Goal: Task Accomplishment & Management: Use online tool/utility

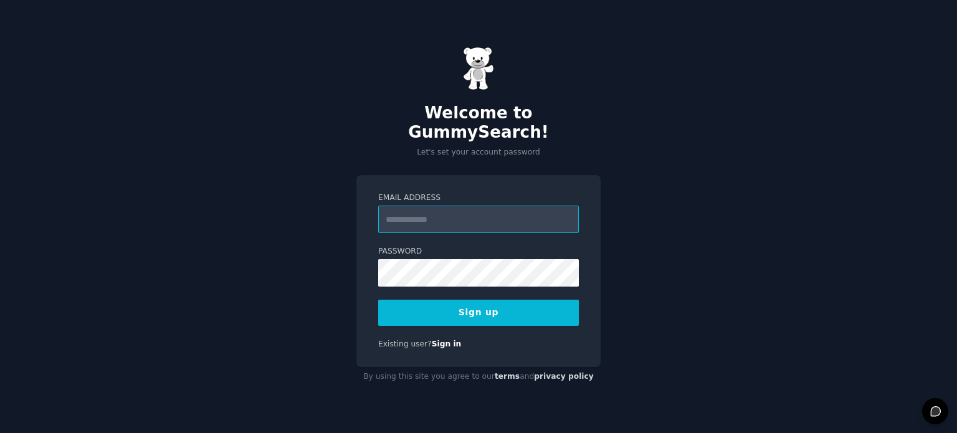
click at [484, 208] on input "Email Address" at bounding box center [478, 219] width 201 height 27
type input "**********"
click at [378, 300] on button "Sign up" at bounding box center [478, 313] width 201 height 26
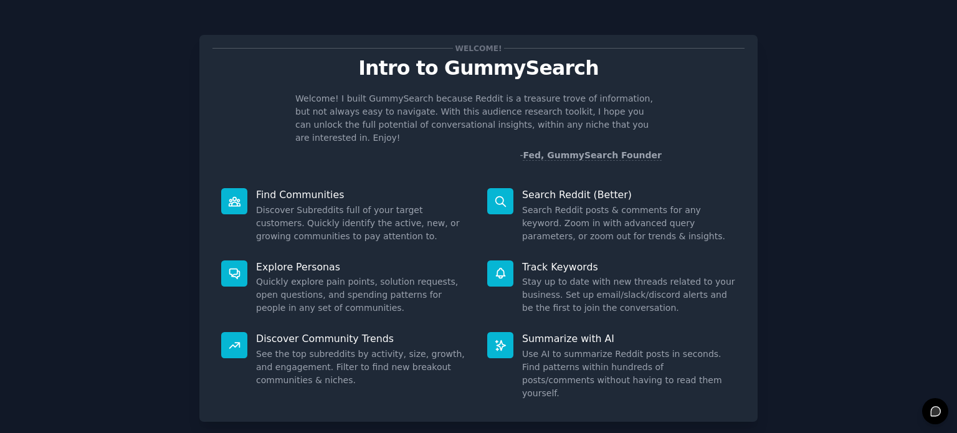
scroll to position [54, 0]
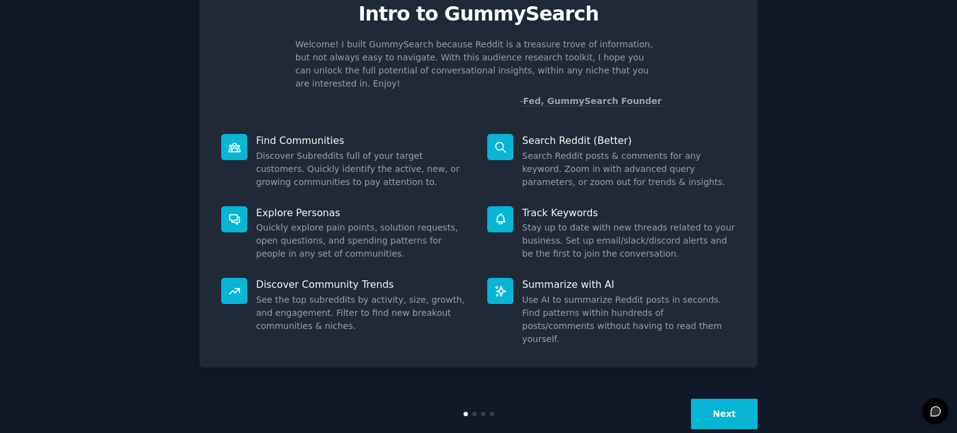
click at [710, 399] on button "Next" at bounding box center [724, 414] width 67 height 31
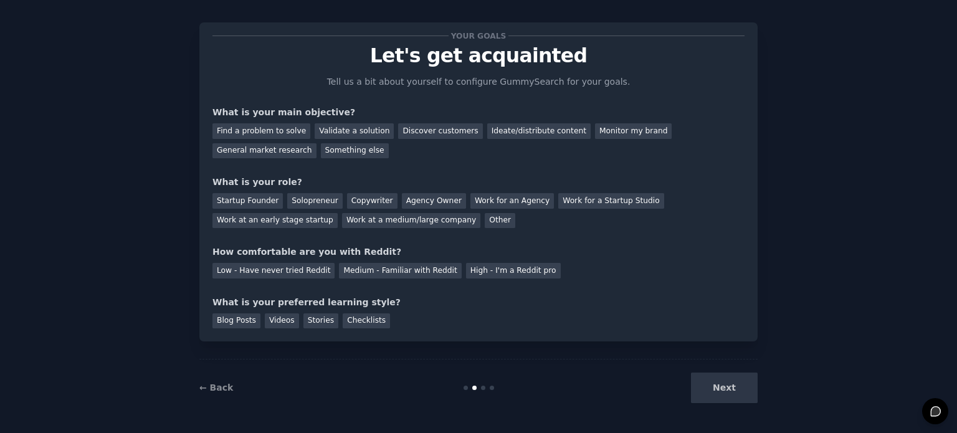
click at [711, 401] on div "Next" at bounding box center [665, 388] width 186 height 31
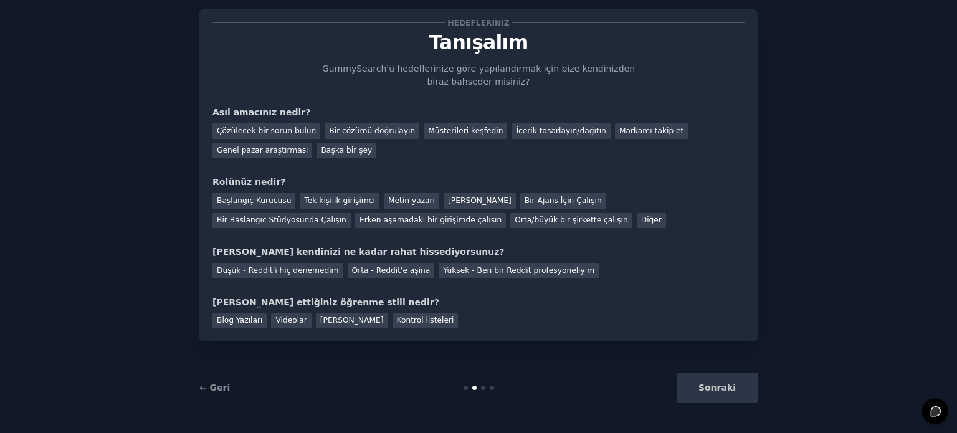
click at [577, 323] on div "Blog Yazıları Videolar Hikayeler Kontrol listeleri" at bounding box center [479, 319] width 532 height 20
click at [620, 128] on font "Markamı takip et" at bounding box center [652, 131] width 65 height 9
click at [493, 208] on div "Başlangıç ​​Kurucusu Tek kişilik girişimci Metin yazarı [PERSON_NAME] Bir Ajans…" at bounding box center [479, 208] width 532 height 39
click at [525, 200] on font "Bir Ajans İçin Çalışın" at bounding box center [563, 200] width 77 height 9
click at [356, 266] on font "Orta - Reddit'e aşina" at bounding box center [391, 270] width 79 height 9
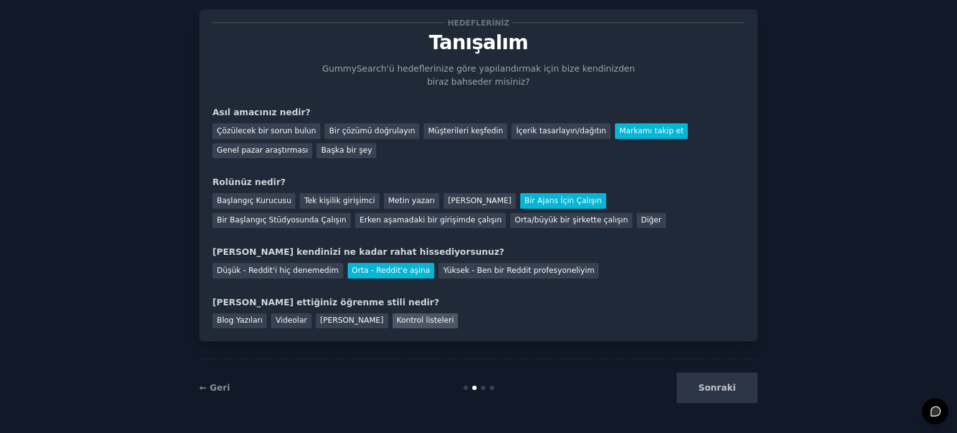
click at [397, 323] on font "Kontrol listeleri" at bounding box center [425, 320] width 57 height 9
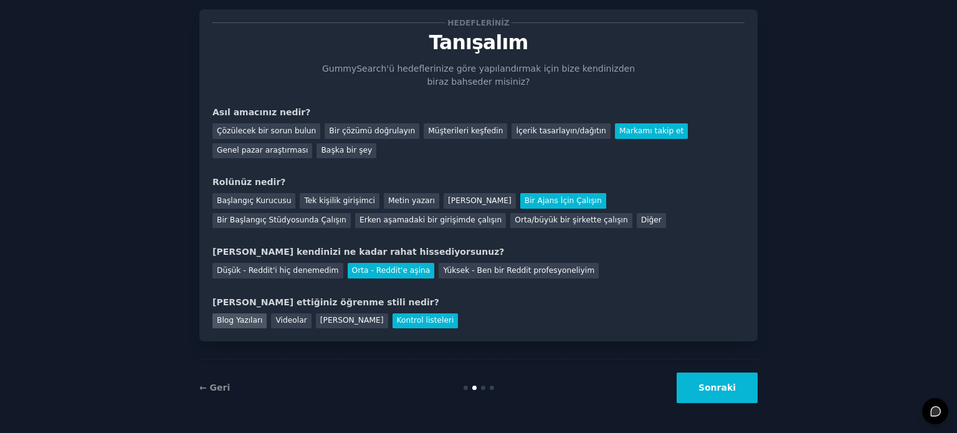
click at [257, 318] on div "Blog Yazıları" at bounding box center [240, 322] width 54 height 16
click at [712, 381] on button "Sonraki" at bounding box center [717, 388] width 81 height 31
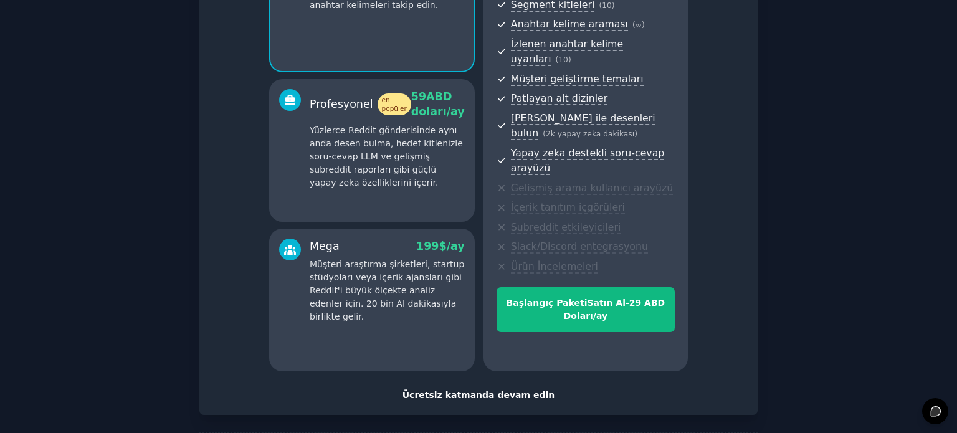
scroll to position [189, 0]
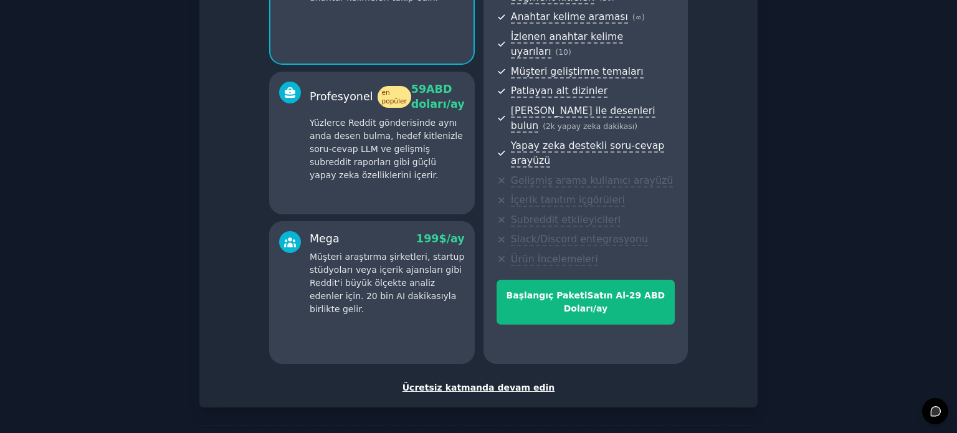
click at [497, 383] on font "Ücretsiz katmanda devam edin" at bounding box center [479, 388] width 153 height 10
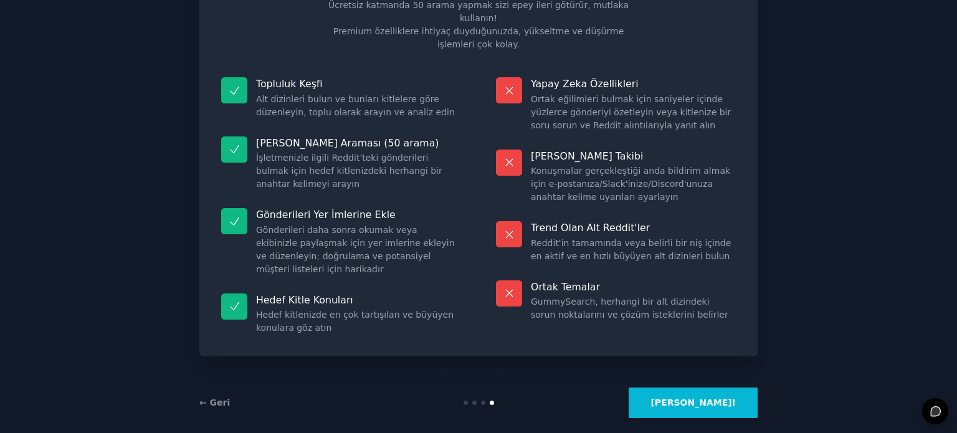
scroll to position [91, 0]
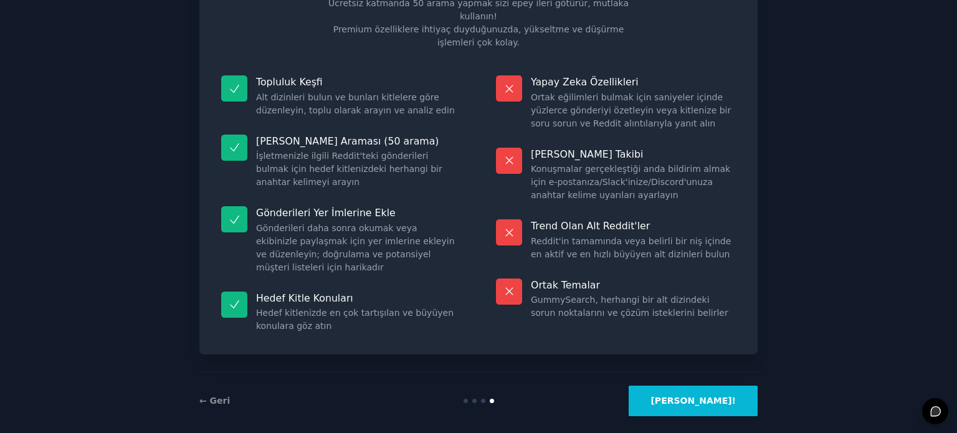
click at [668, 390] on button "[PERSON_NAME]!" at bounding box center [693, 401] width 129 height 31
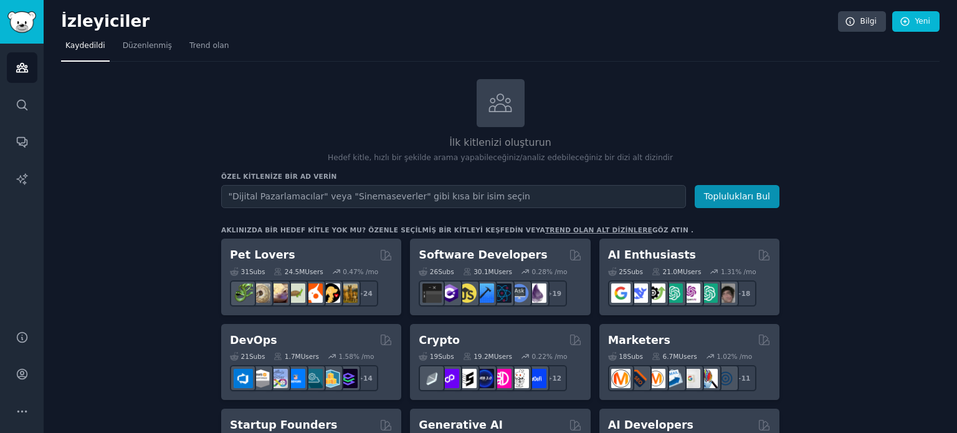
type input "R"
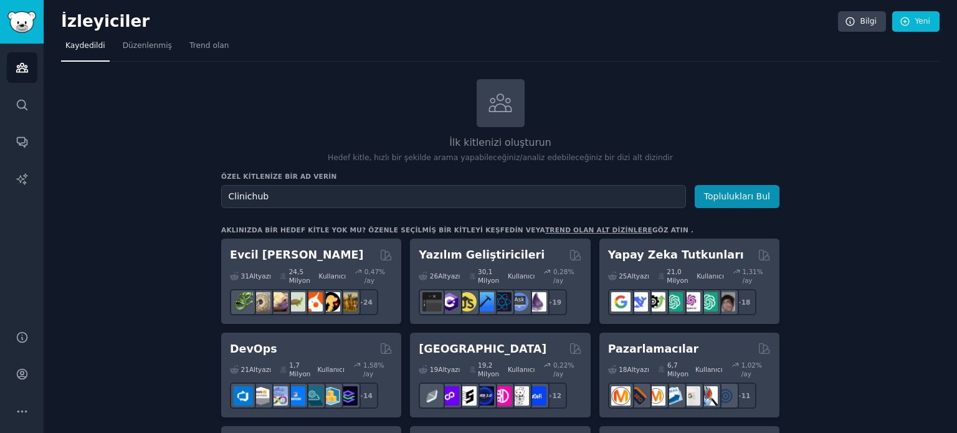
type input "Clinichub"
click at [695, 185] on button "Toplulukları Bul" at bounding box center [737, 196] width 85 height 23
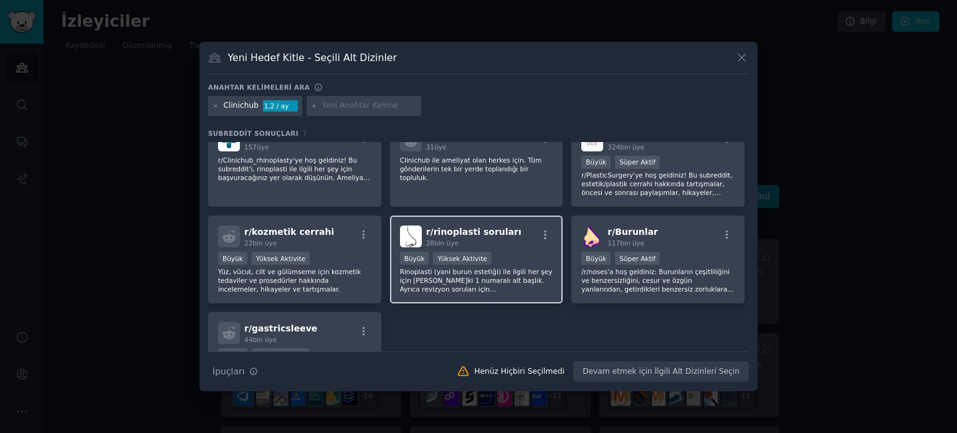
scroll to position [17, 0]
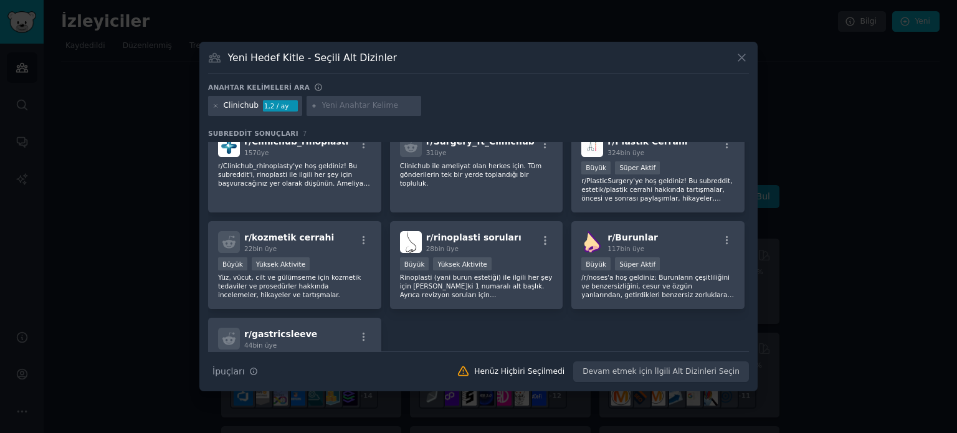
click at [373, 107] on input "text" at bounding box center [369, 105] width 95 height 11
type input "Health"
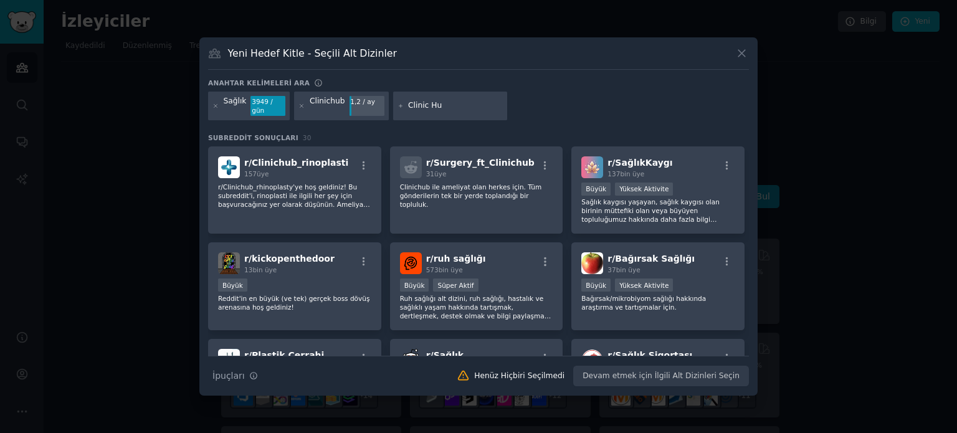
type input "Clinic Hub"
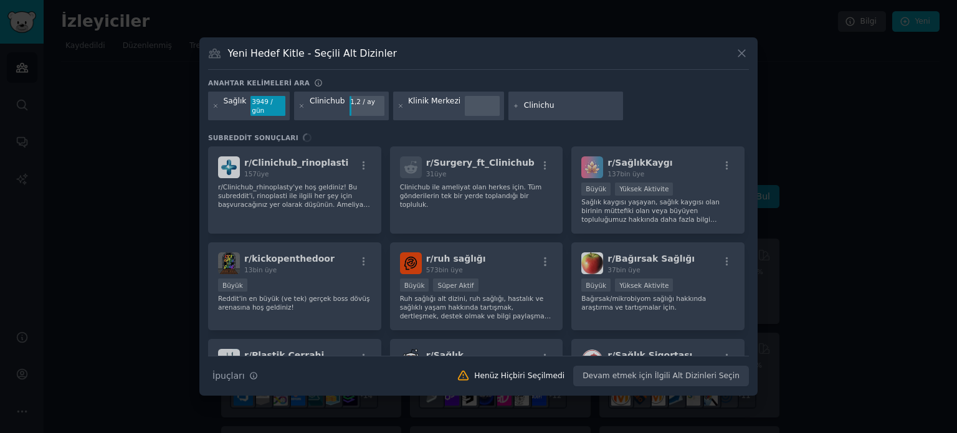
type input "Clinichub"
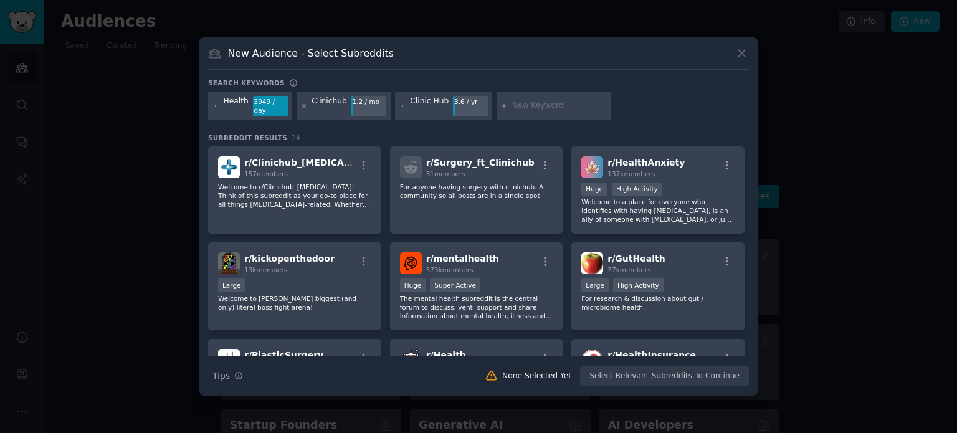
click at [549, 109] on input "text" at bounding box center [559, 105] width 95 height 11
type input "ClinicHub"
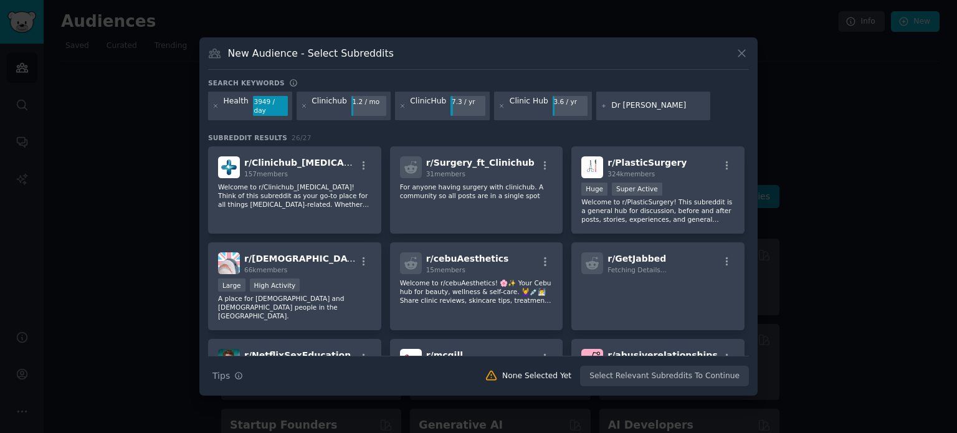
type input "Dr [PERSON_NAME] [PERSON_NAME]"
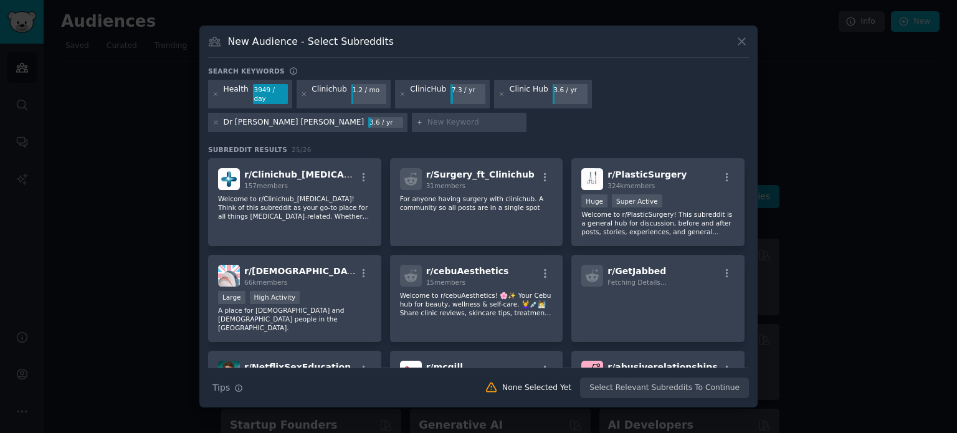
drag, startPoint x: 549, startPoint y: 109, endPoint x: 491, endPoint y: 117, distance: 59.1
click at [491, 117] on div "Health 3949 / day Clinichub 1.2 / mo ClinicHub 7.3 / yr Clinic Hub 3.6 / yr Dr …" at bounding box center [478, 108] width 541 height 57
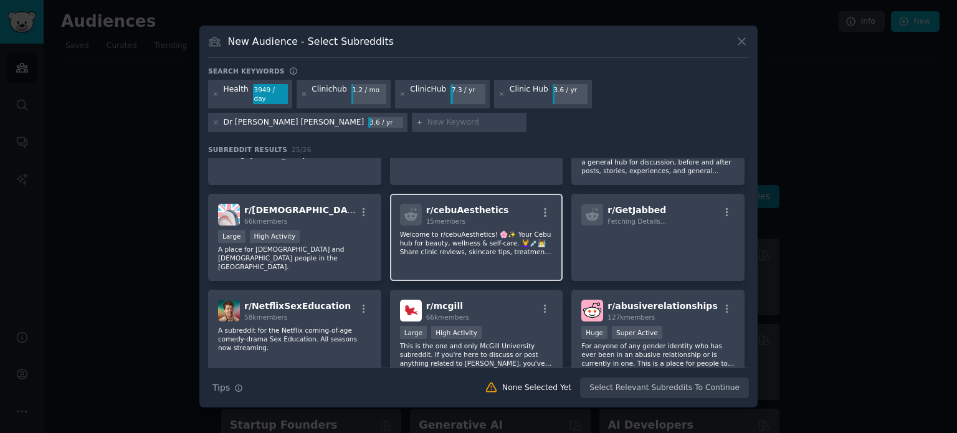
scroll to position [62, 0]
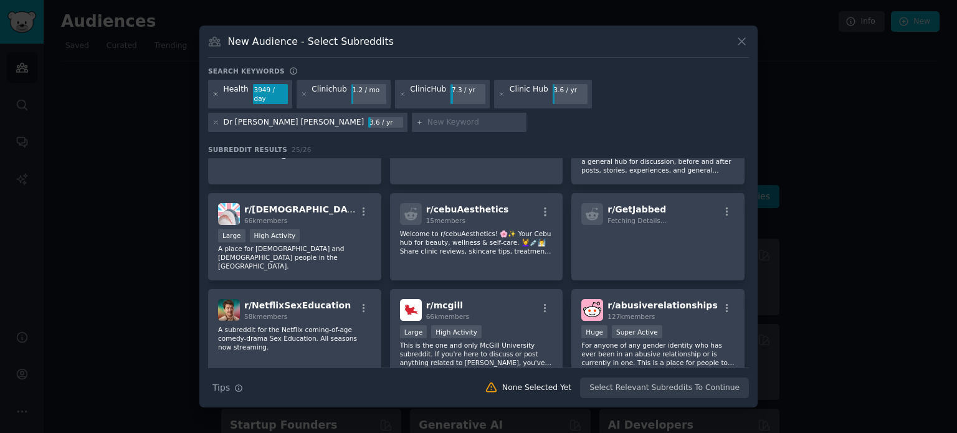
click at [214, 92] on icon at bounding box center [216, 94] width 7 height 7
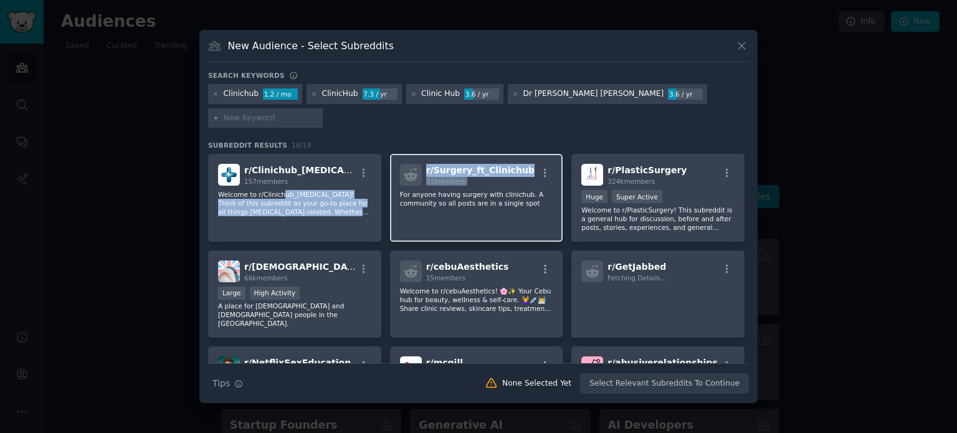
drag, startPoint x: 277, startPoint y: 176, endPoint x: 389, endPoint y: 183, distance: 111.8
click at [389, 183] on div "r/ Clinichub_[MEDICAL_DATA] 157 members Welcome to r/Clinichub_[MEDICAL_DATA]! …" at bounding box center [478, 426] width 541 height 545
click at [390, 183] on div "r/ Surgery_ft_Clinichub 31 members For anyone having surgery with clinichub. A …" at bounding box center [476, 198] width 173 height 88
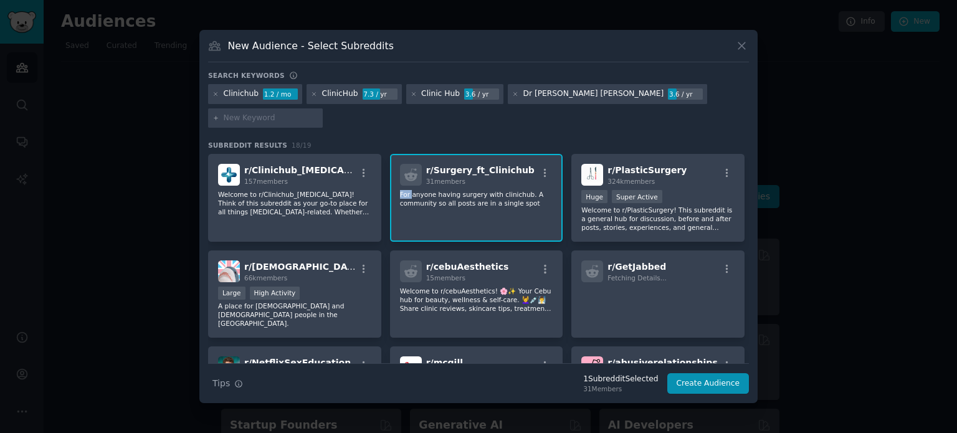
click at [390, 183] on div "r/ Surgery_ft_Clinichub 31 members For anyone having surgery with clinichub. A …" at bounding box center [476, 198] width 173 height 88
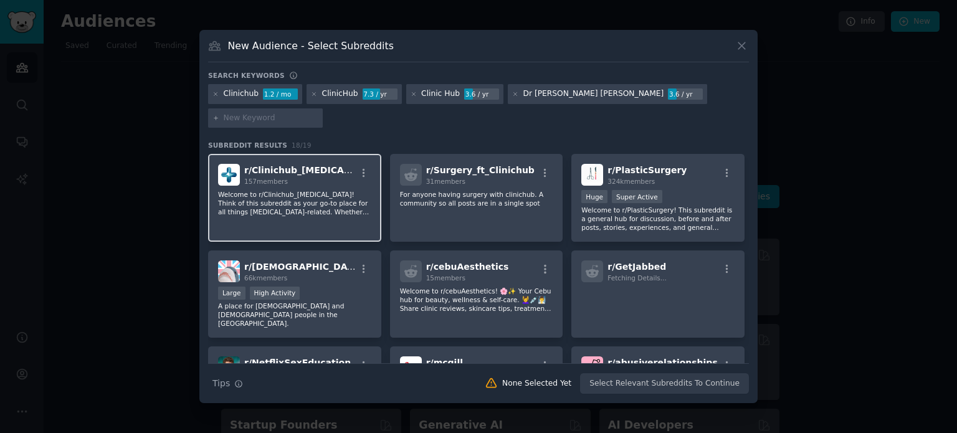
click at [332, 197] on p "Welcome to r/Clinichub_[MEDICAL_DATA]! Think of this subreddit as your go-to pl…" at bounding box center [294, 203] width 153 height 26
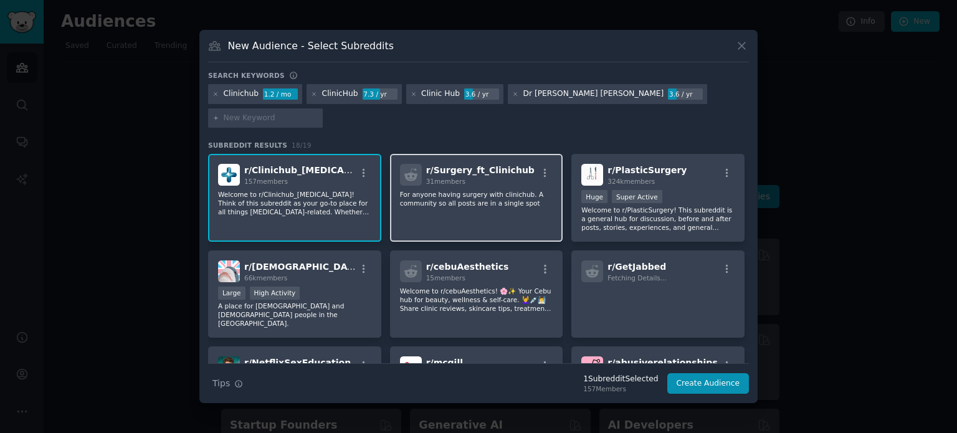
click at [428, 193] on p "For anyone having surgery with clinichub. A community so all posts are in a sin…" at bounding box center [476, 198] width 153 height 17
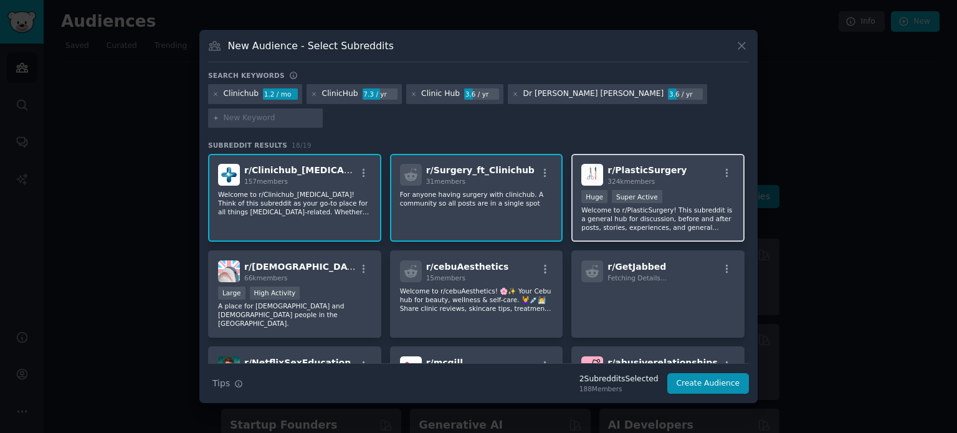
click at [593, 206] on p "Welcome to r/PlasticSurgery! This subreddit is a general hub for discussion, be…" at bounding box center [658, 219] width 153 height 26
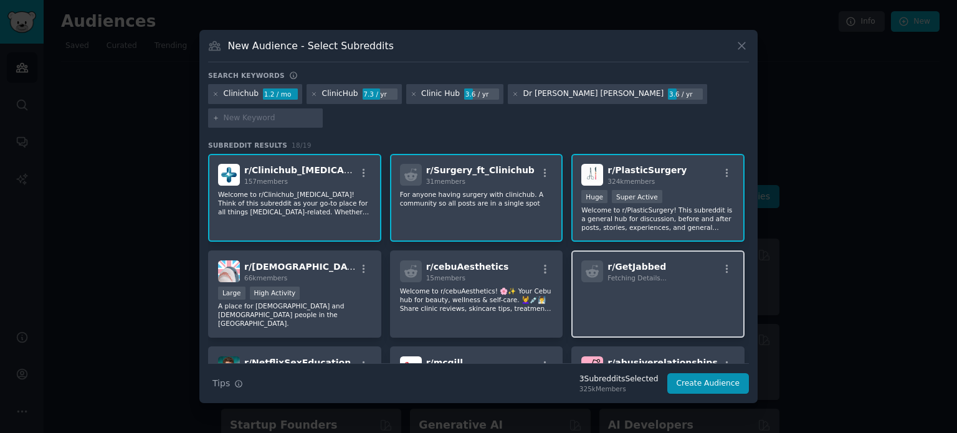
click at [596, 265] on icon at bounding box center [592, 271] width 13 height 12
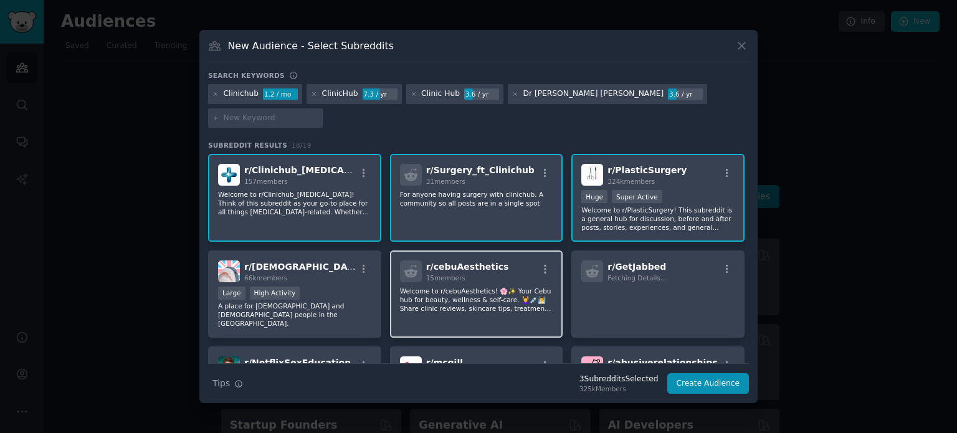
click at [512, 292] on p "Welcome to r/cebuAesthetics! 🌸✨ Your Cebu hub for beauty, wellness & self-care.…" at bounding box center [476, 300] width 153 height 26
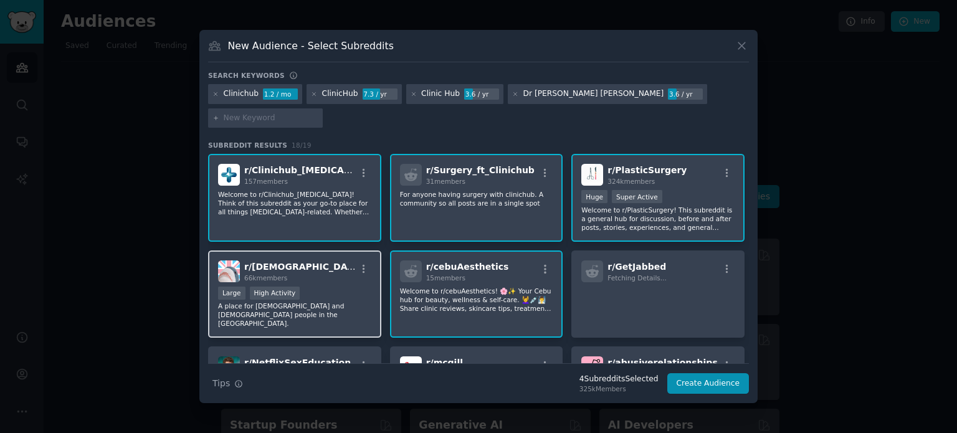
click at [317, 264] on div "r/ [DEMOGRAPHIC_DATA] 66k members" at bounding box center [294, 272] width 153 height 22
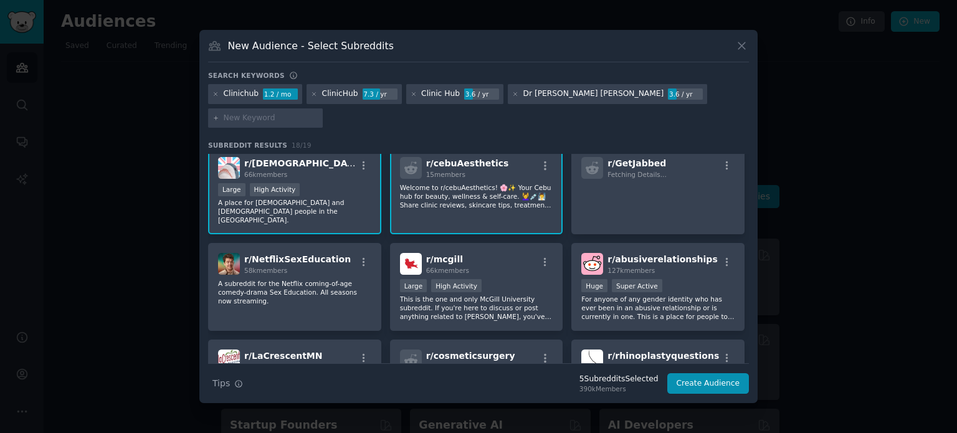
scroll to position [105, 0]
click at [317, 278] on p "A subreddit for the Netflix coming-of-age comedy-drama Sex Education. All seaso…" at bounding box center [294, 291] width 153 height 26
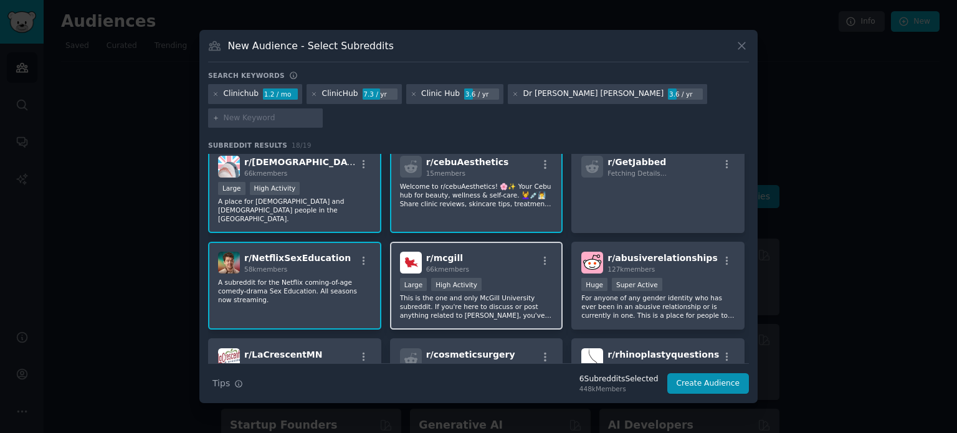
click at [516, 278] on div ">= 80th percentile for submissions / day Large High Activity" at bounding box center [476, 286] width 153 height 16
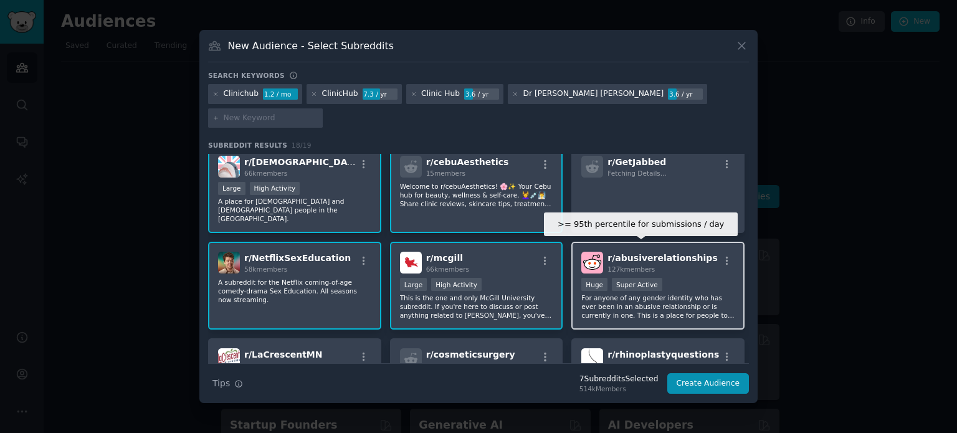
click at [636, 278] on div "Super Active" at bounding box center [637, 284] width 50 height 13
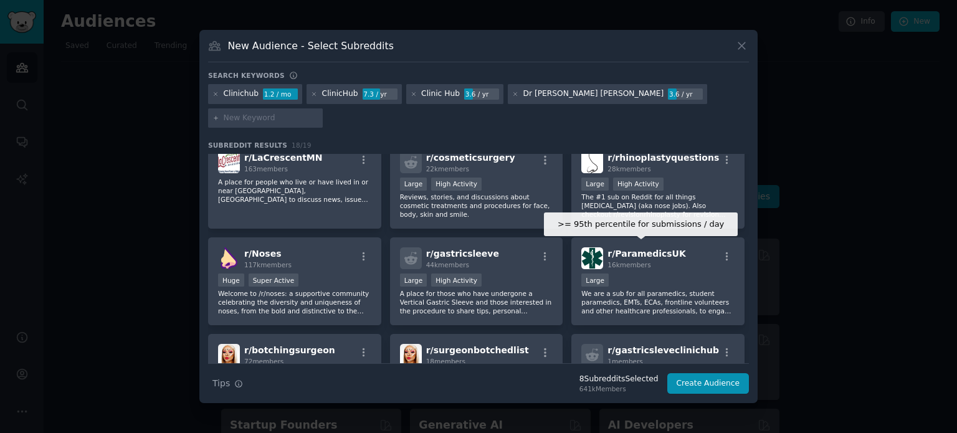
scroll to position [304, 0]
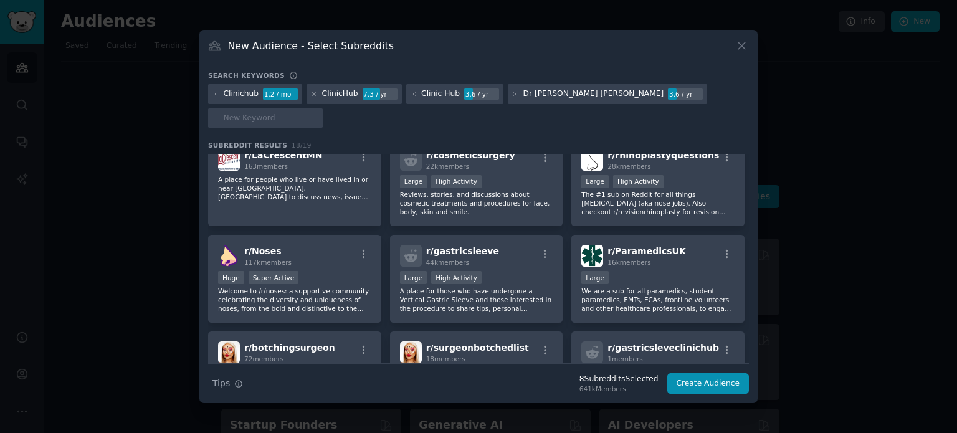
click at [636, 287] on p "We are a sub for all paramedics, student paramedics, EMTs, ECAs, frontline volu…" at bounding box center [658, 300] width 153 height 26
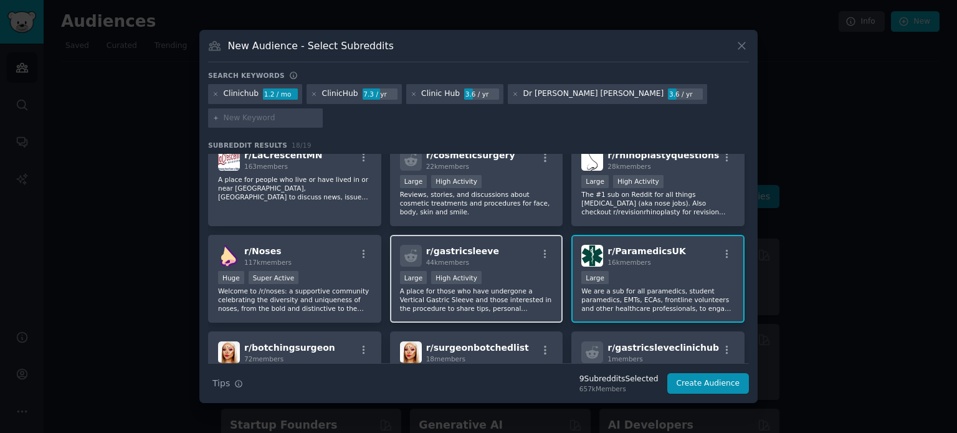
click at [504, 287] on p "A place for those who have undergone a Vertical Gastric Sleeve and those intere…" at bounding box center [476, 300] width 153 height 26
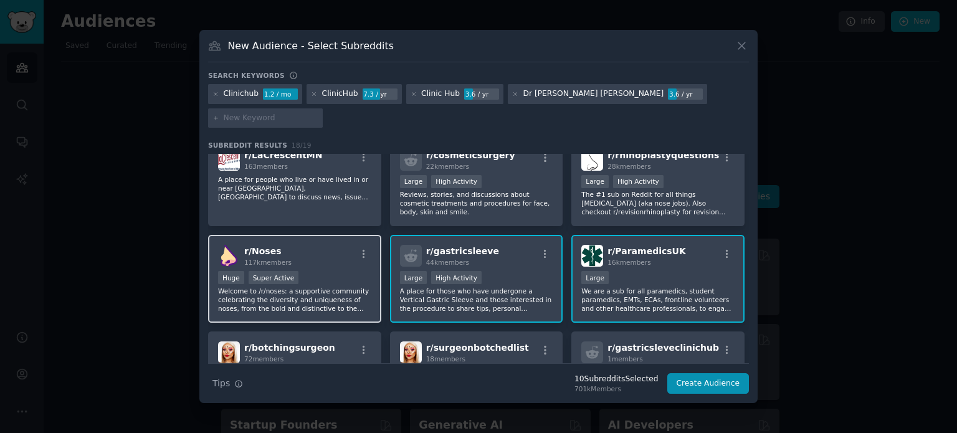
click at [304, 271] on div "Huge Super Active" at bounding box center [294, 279] width 153 height 16
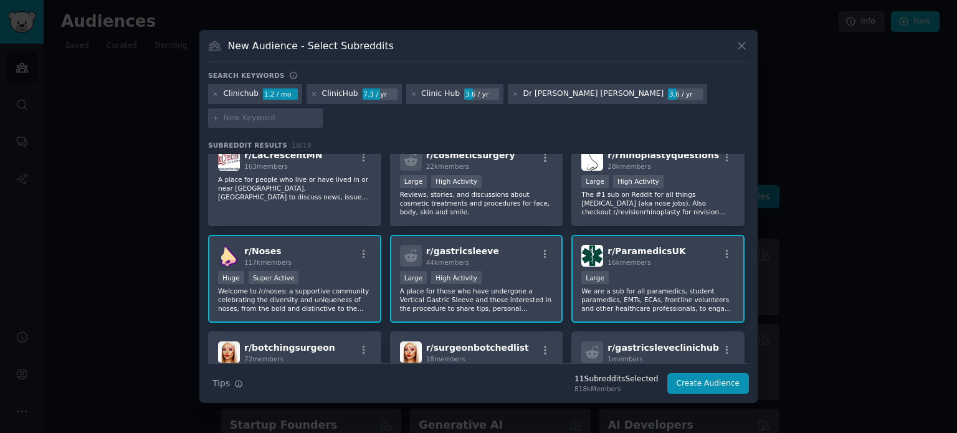
scroll to position [367, 0]
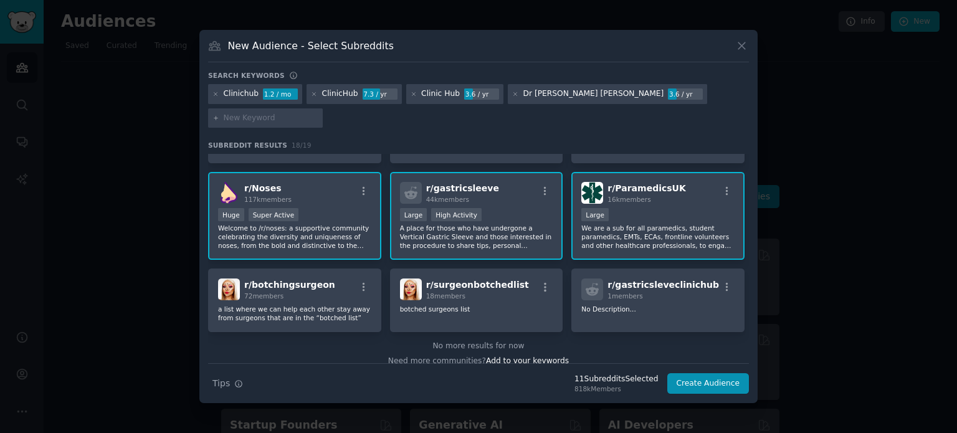
click at [304, 280] on span "r/ botchingsurgeon" at bounding box center [289, 285] width 91 height 10
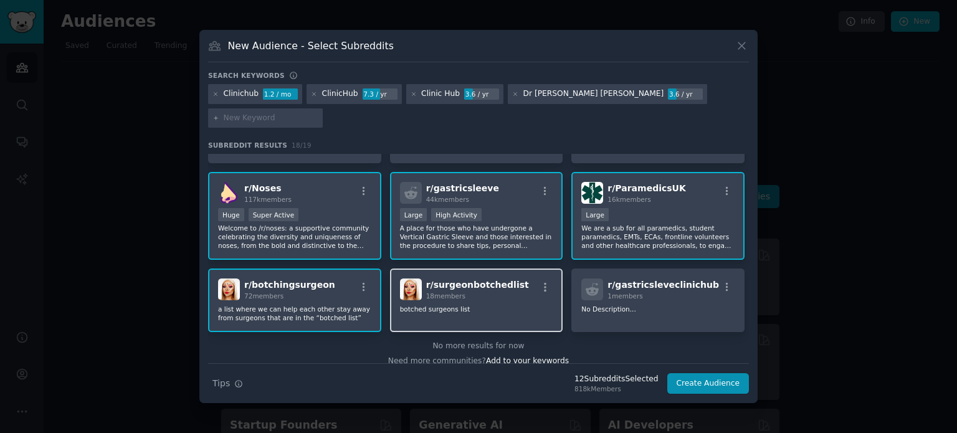
click at [494, 305] on p "botched surgeons list" at bounding box center [476, 309] width 153 height 9
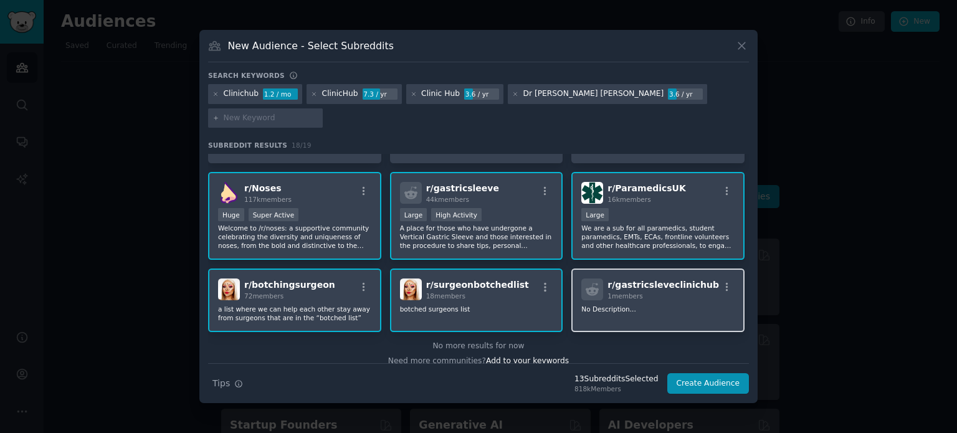
click at [622, 292] on span "1 members" at bounding box center [626, 295] width 36 height 7
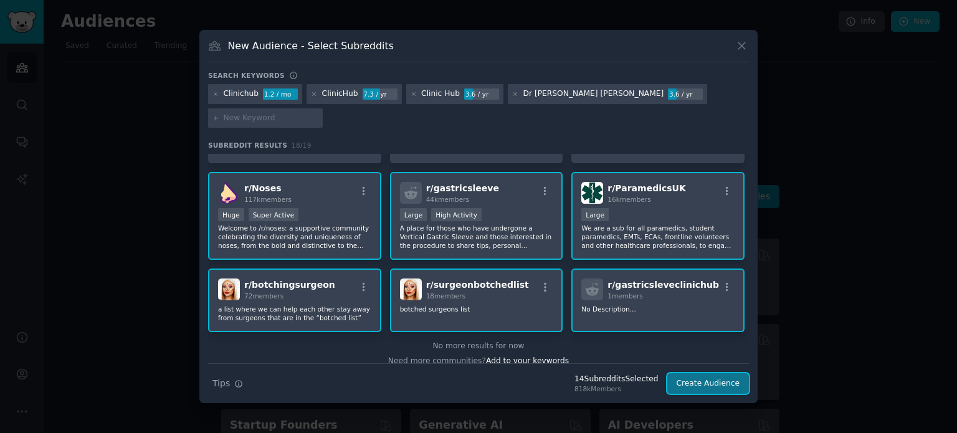
click at [689, 373] on button "Create Audience" at bounding box center [709, 383] width 82 height 21
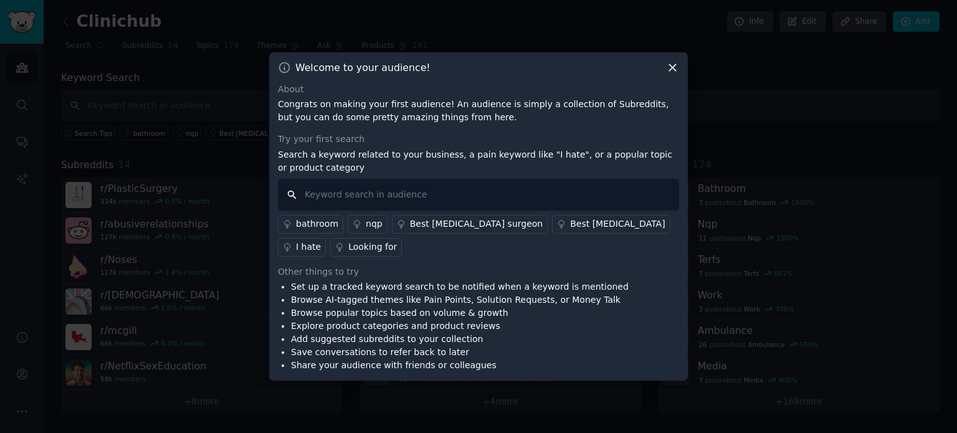
click at [439, 204] on input "text" at bounding box center [478, 195] width 401 height 32
type input "ClinicHub"
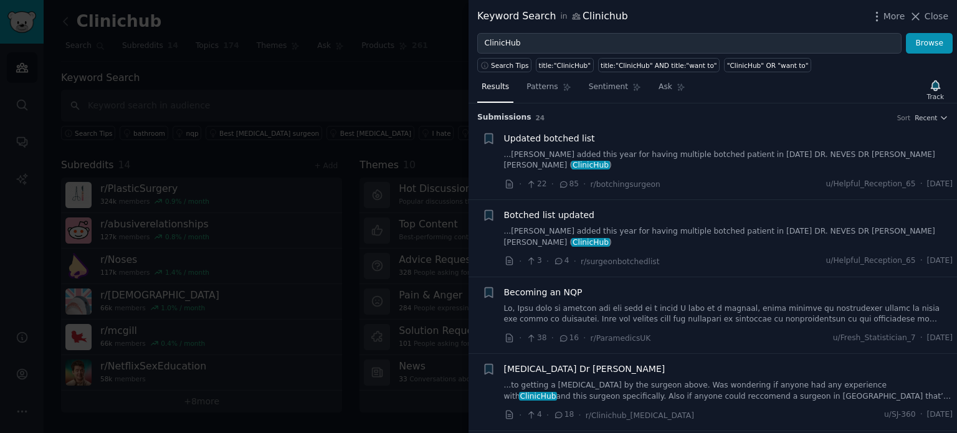
click at [735, 156] on link "...[PERSON_NAME] added this year for having multiple botched patient in [DATE] …" at bounding box center [728, 161] width 449 height 22
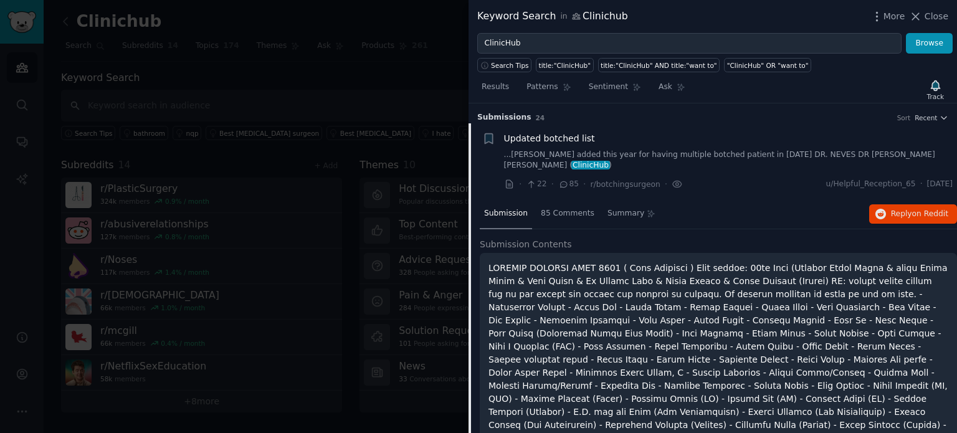
click at [553, 238] on span "Submission Contents" at bounding box center [526, 244] width 92 height 13
click at [560, 139] on span "Updated botched list" at bounding box center [549, 138] width 91 height 13
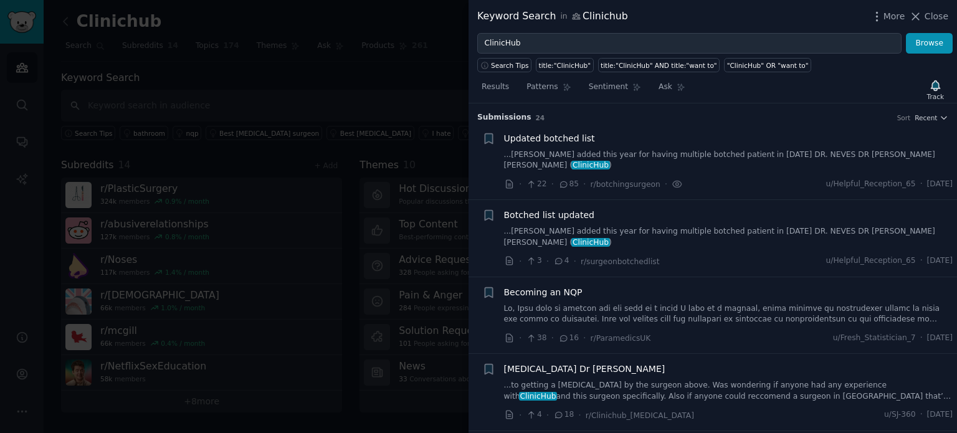
scroll to position [19, 0]
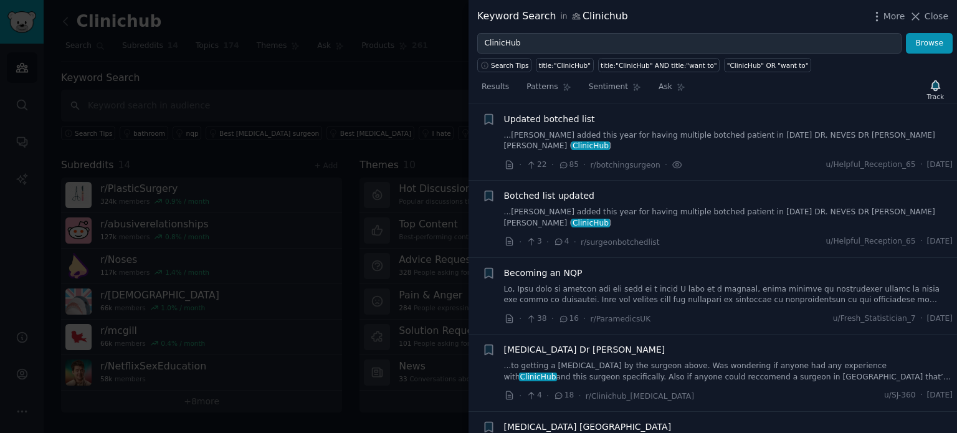
click at [610, 141] on span "ClinicHub" at bounding box center [591, 145] width 39 height 9
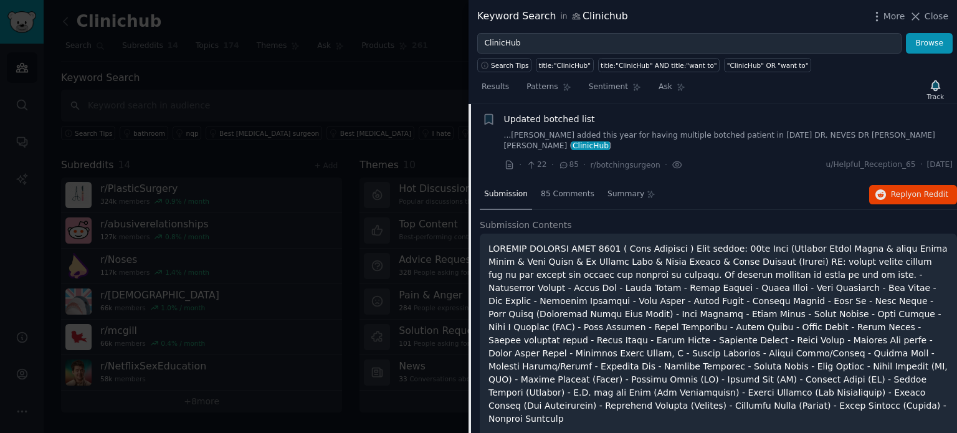
click at [610, 141] on span "ClinicHub" at bounding box center [591, 145] width 39 height 9
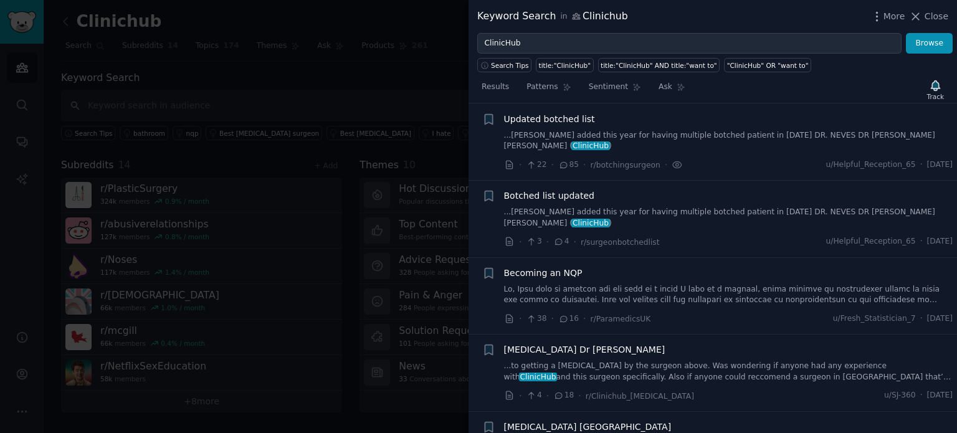
click at [610, 141] on span "ClinicHub" at bounding box center [591, 145] width 39 height 9
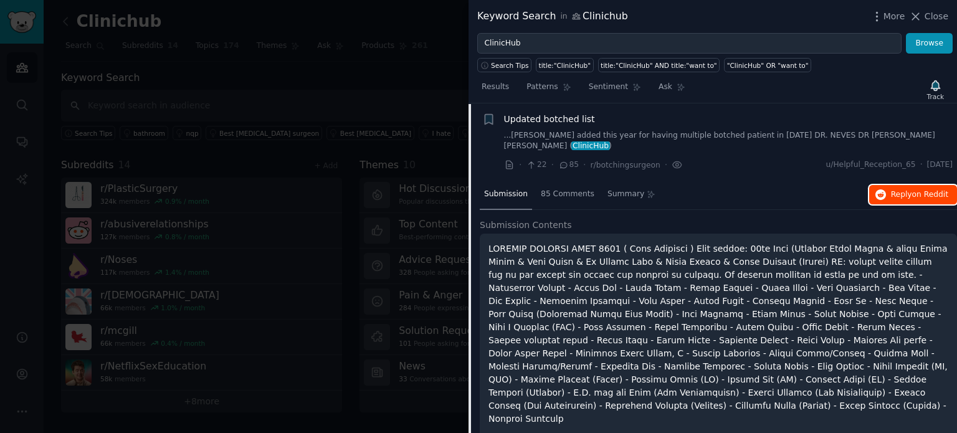
click at [907, 185] on button "Reply on Reddit" at bounding box center [913, 195] width 88 height 20
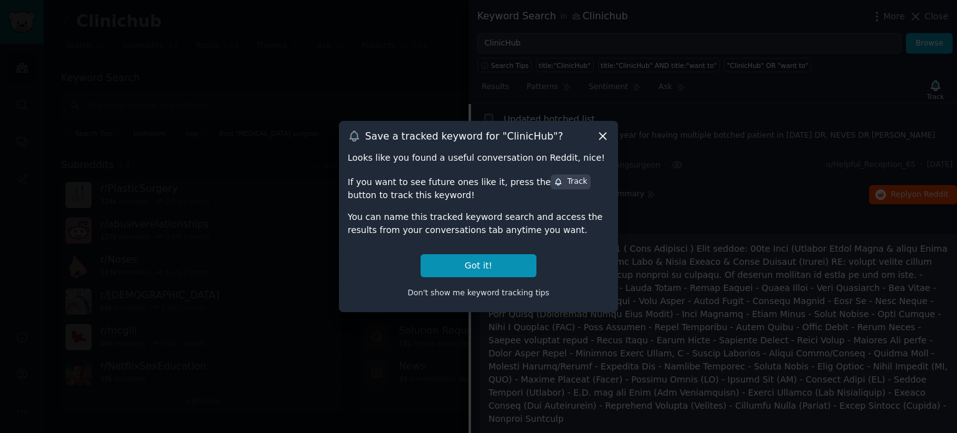
click at [596, 130] on div "Save a tracked keyword for " ClinicHub "?" at bounding box center [479, 136] width 262 height 13
click at [598, 133] on icon at bounding box center [602, 136] width 13 height 13
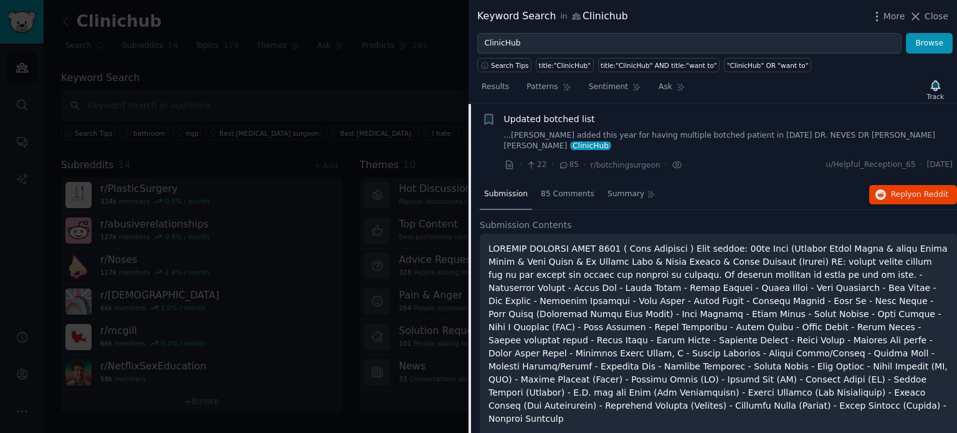
click at [750, 158] on div "· 22 · 85 · r/botchingsurgeon · u/Helpful_Reception_65 · [DATE]" at bounding box center [728, 164] width 449 height 13
click at [761, 132] on link "...[PERSON_NAME] added this year for having multiple botched patient in [DATE] …" at bounding box center [728, 141] width 449 height 22
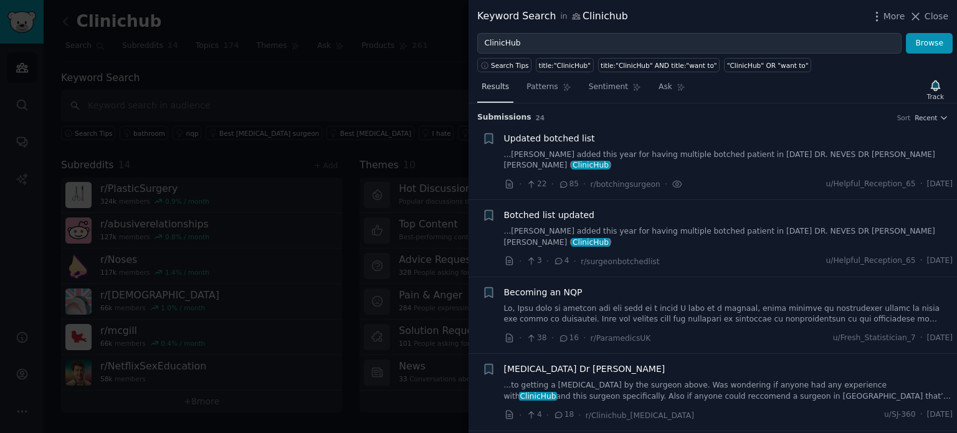
click at [492, 85] on span "Results" at bounding box center [495, 87] width 27 height 11
